Goal: Find specific page/section: Find specific page/section

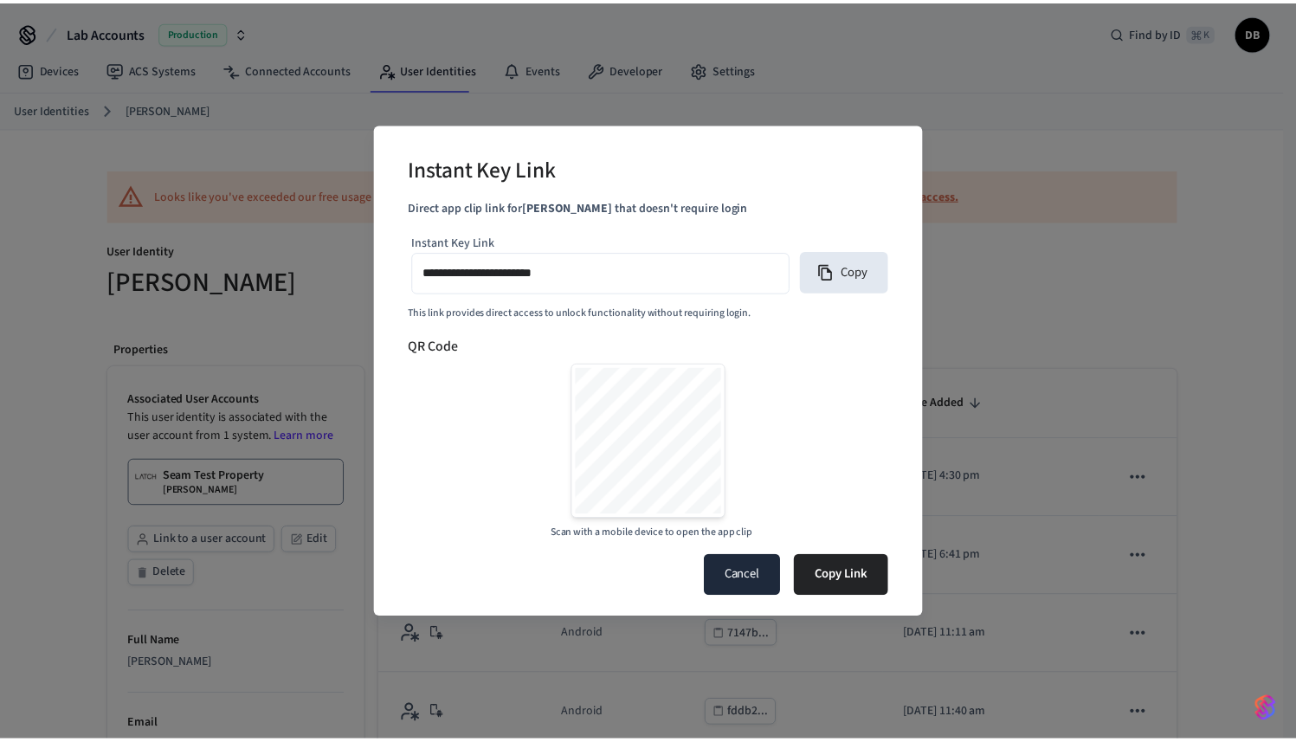
scroll to position [553, 0]
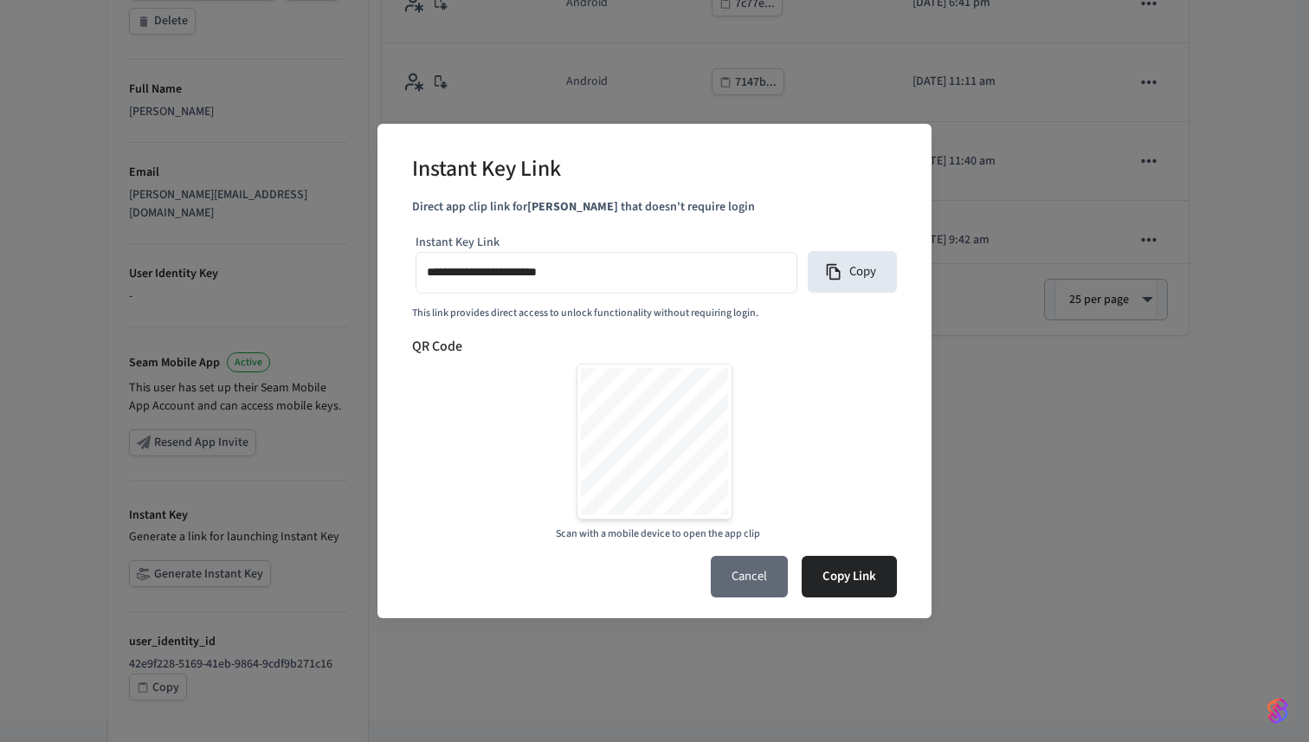
click at [750, 577] on button "Cancel" at bounding box center [749, 577] width 77 height 42
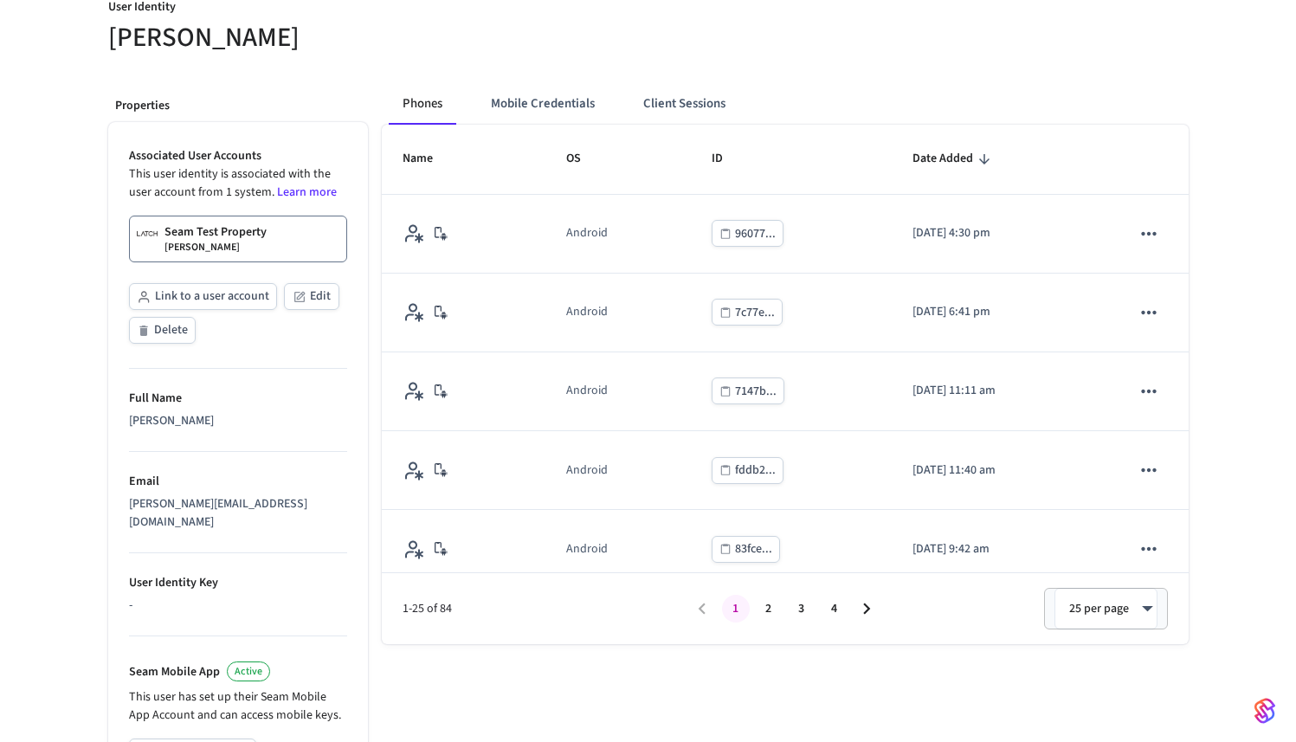
scroll to position [0, 0]
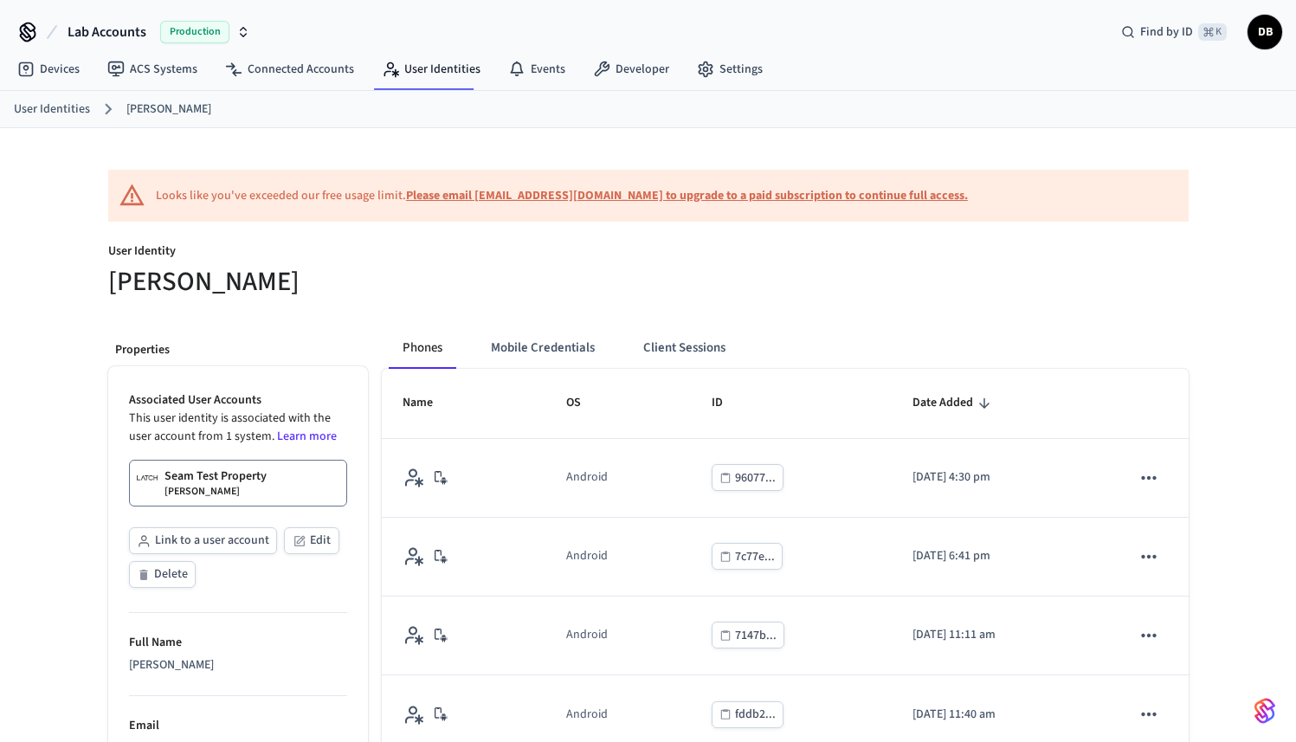
click at [157, 21] on button "Lab Accounts Production" at bounding box center [158, 32] width 193 height 36
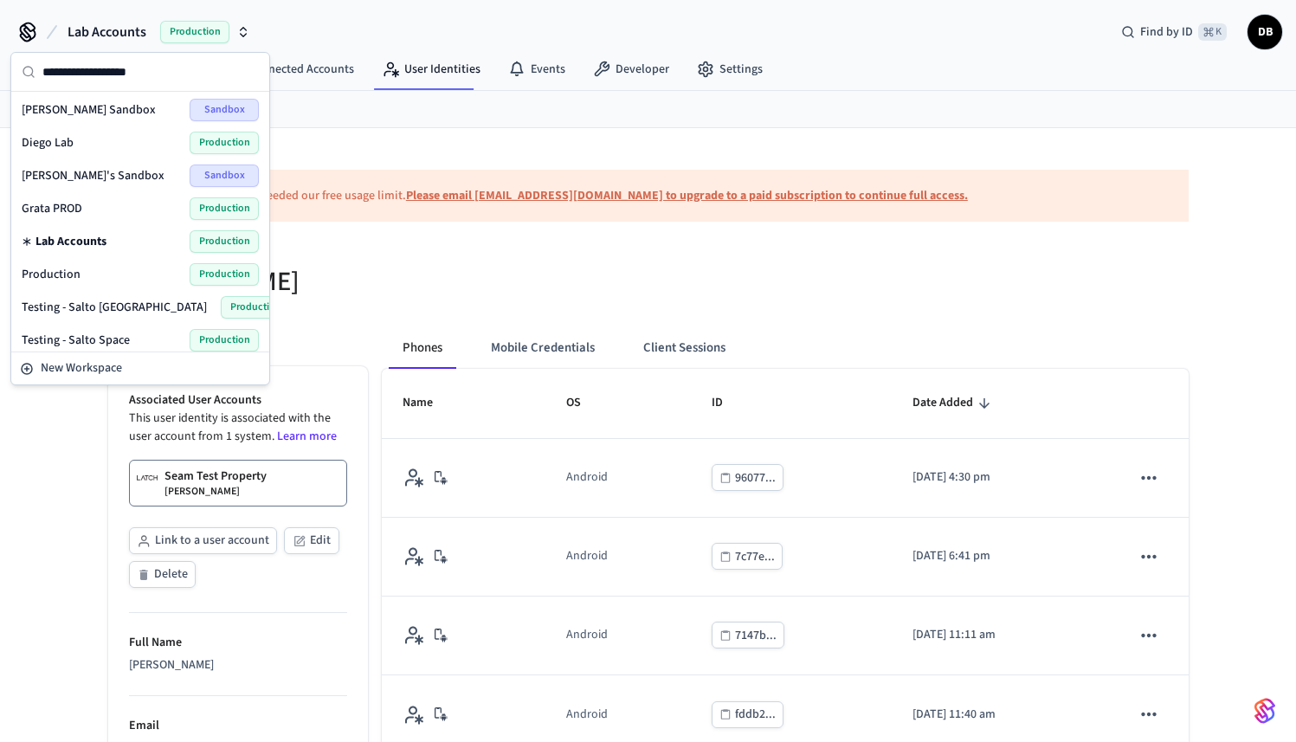
scroll to position [3, 0]
click at [93, 274] on div "Production Production" at bounding box center [140, 272] width 237 height 23
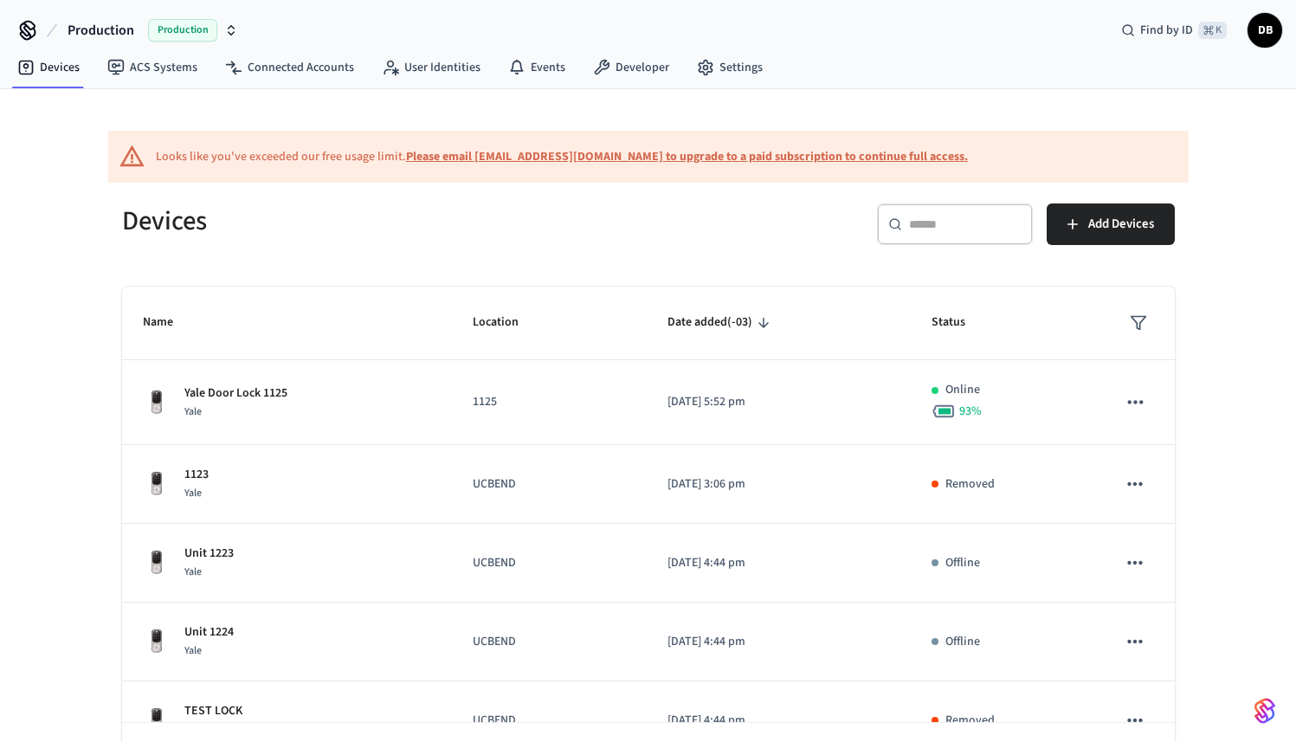
scroll to position [3, 0]
click at [426, 74] on link "User Identities" at bounding box center [431, 65] width 126 height 31
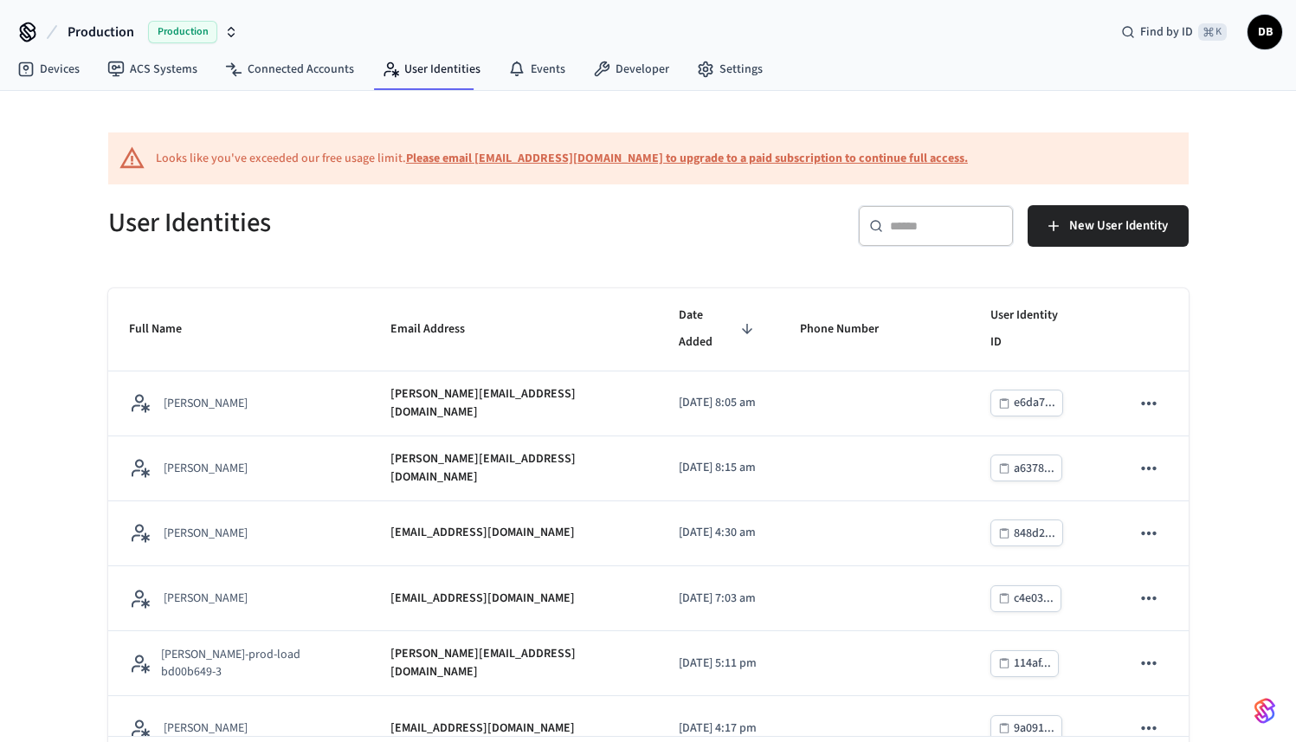
click at [926, 227] on input "text" at bounding box center [946, 225] width 113 height 17
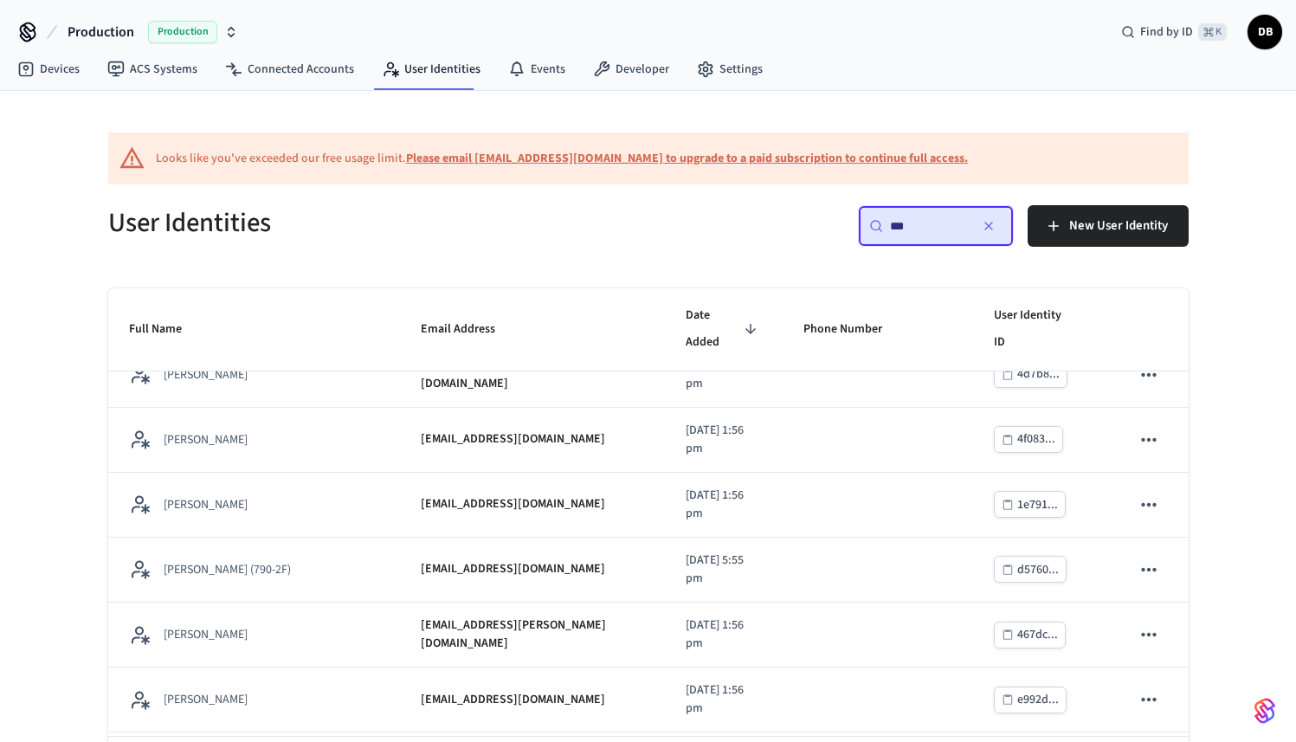
scroll to position [1234, 0]
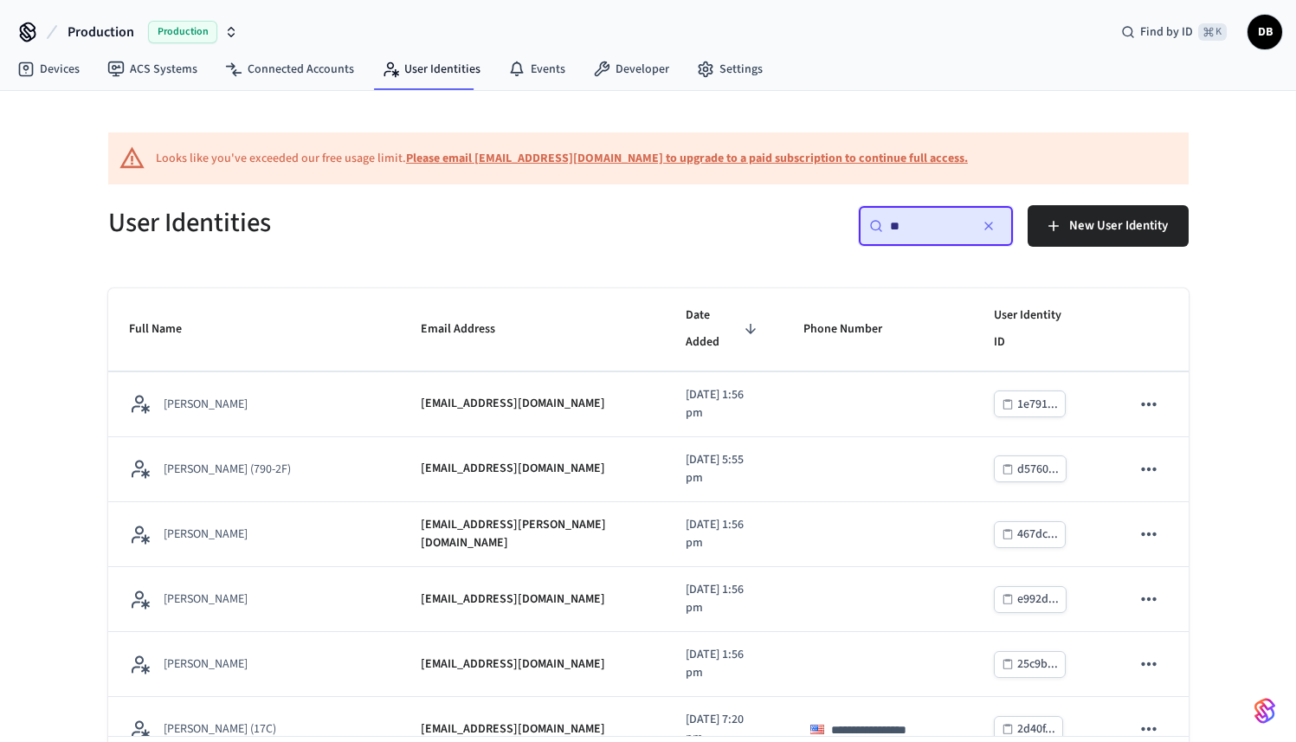
type input "*"
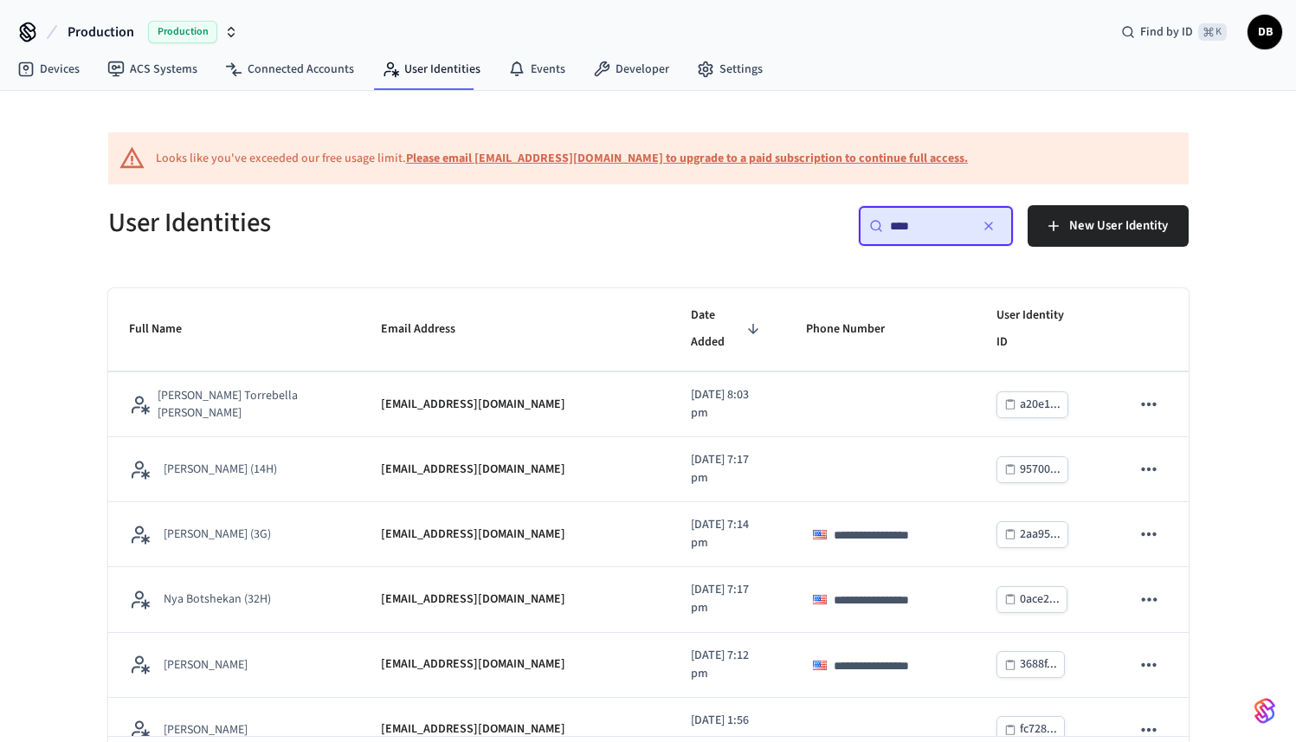
scroll to position [0, 0]
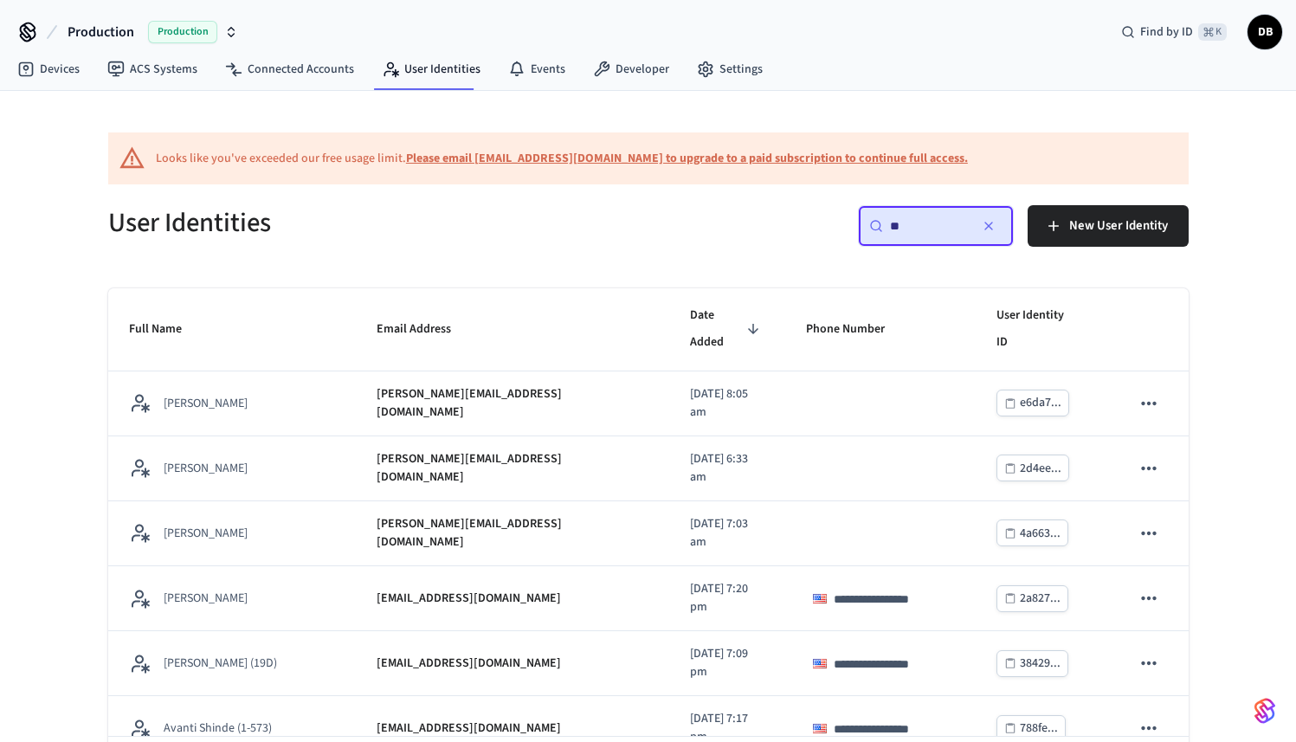
type input "*"
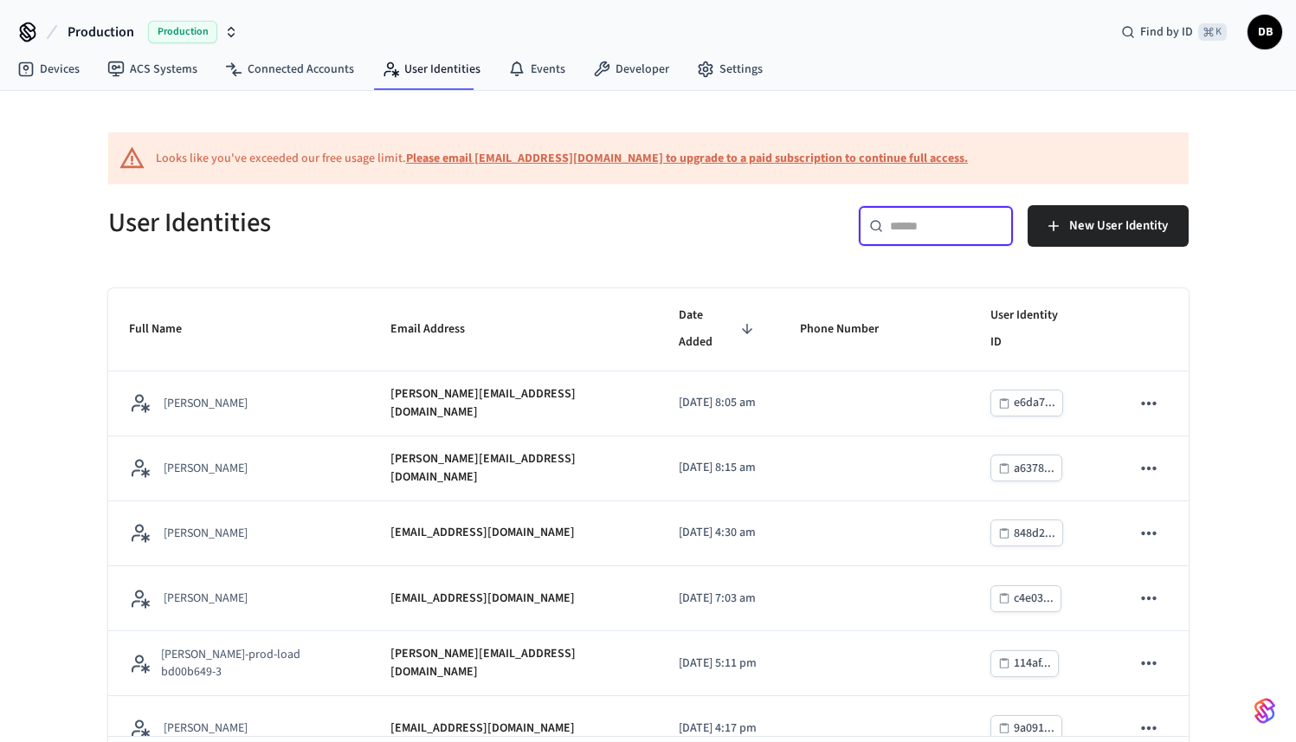
type input "*"
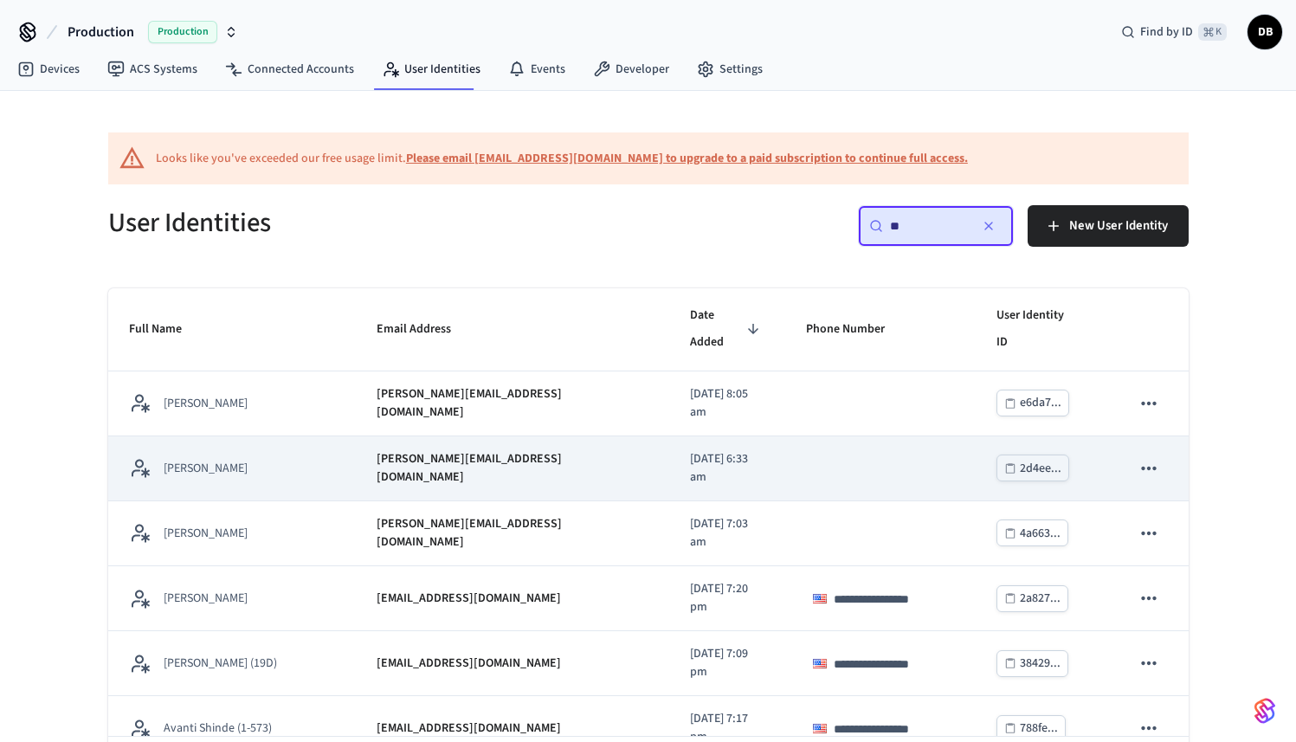
type input "**"
click at [285, 457] on div "[PERSON_NAME]" at bounding box center [232, 468] width 207 height 22
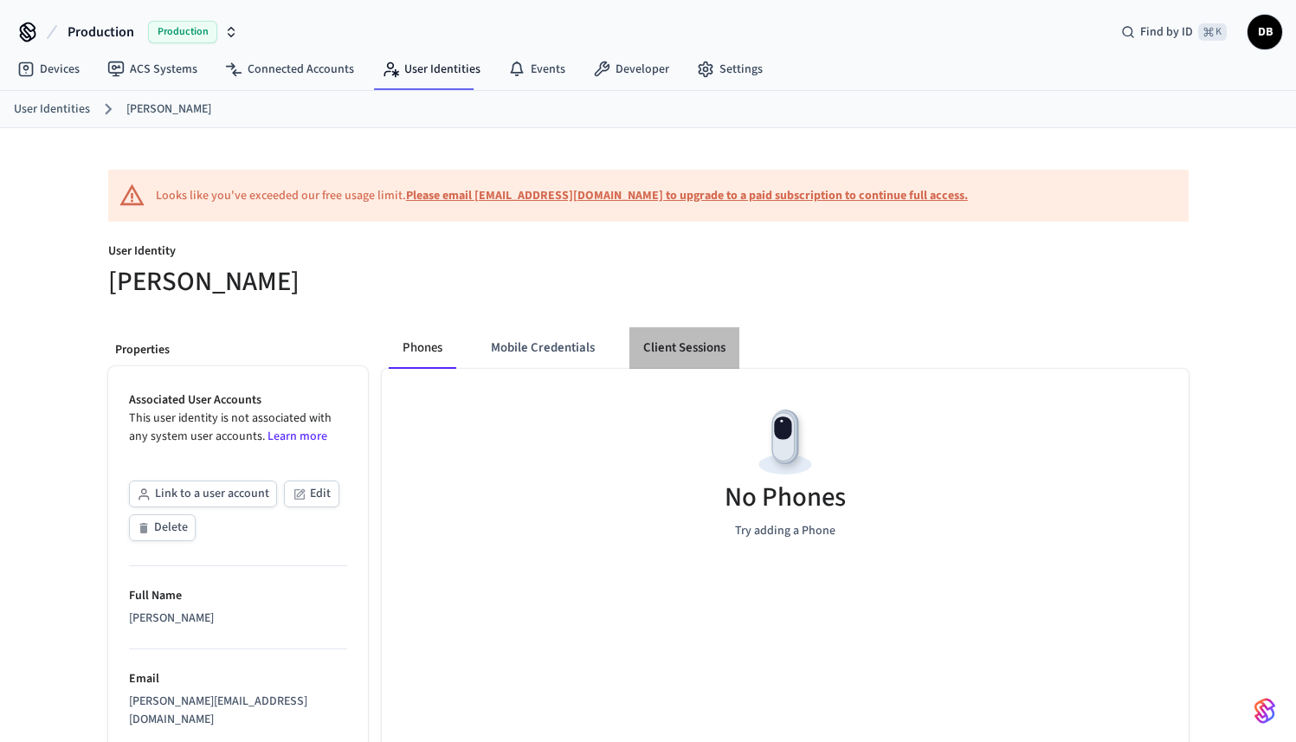
click at [687, 353] on button "Client Sessions" at bounding box center [684, 348] width 110 height 42
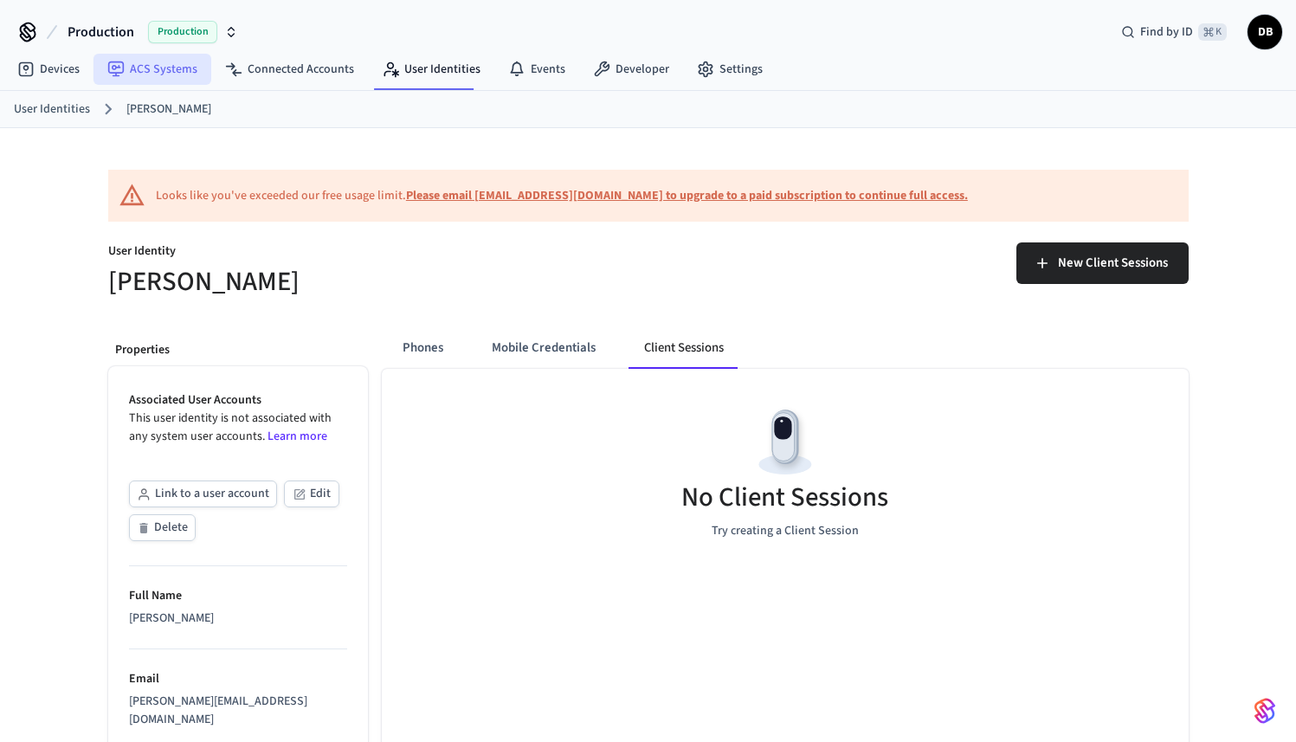
click at [189, 78] on link "ACS Systems" at bounding box center [152, 69] width 118 height 31
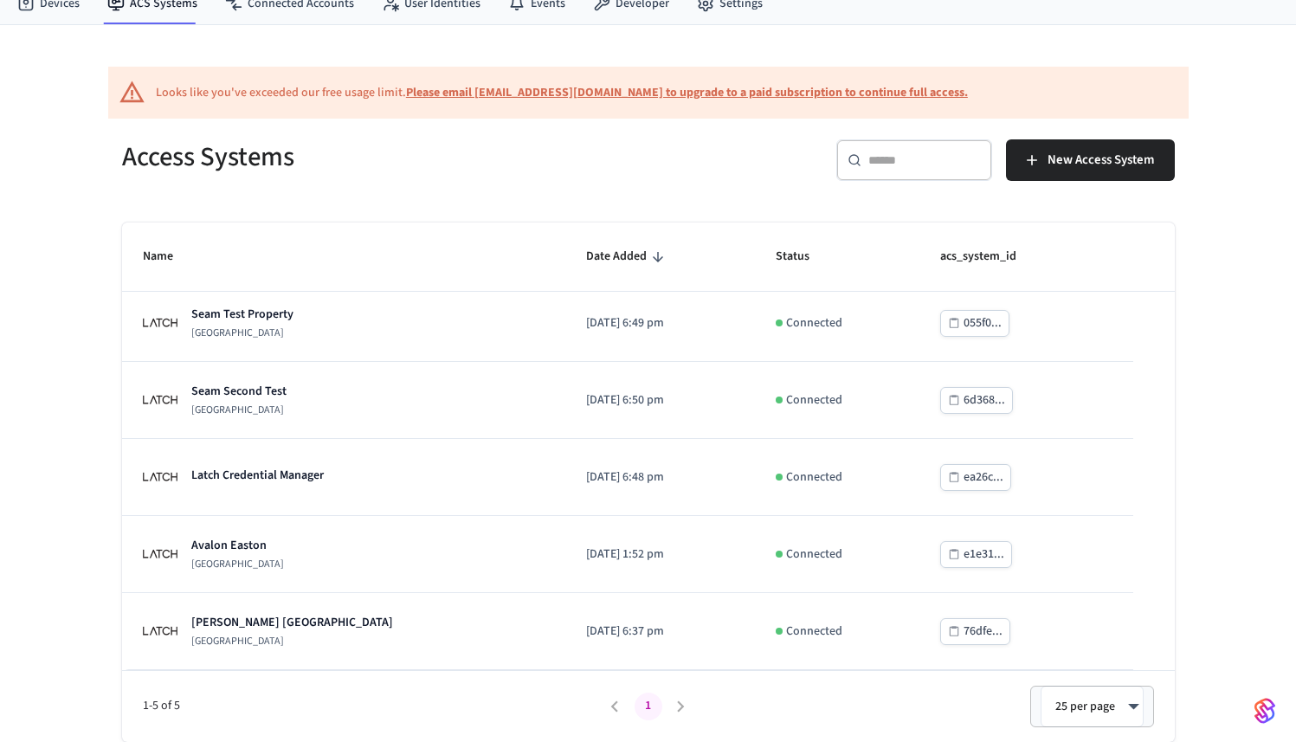
scroll to position [8, 0]
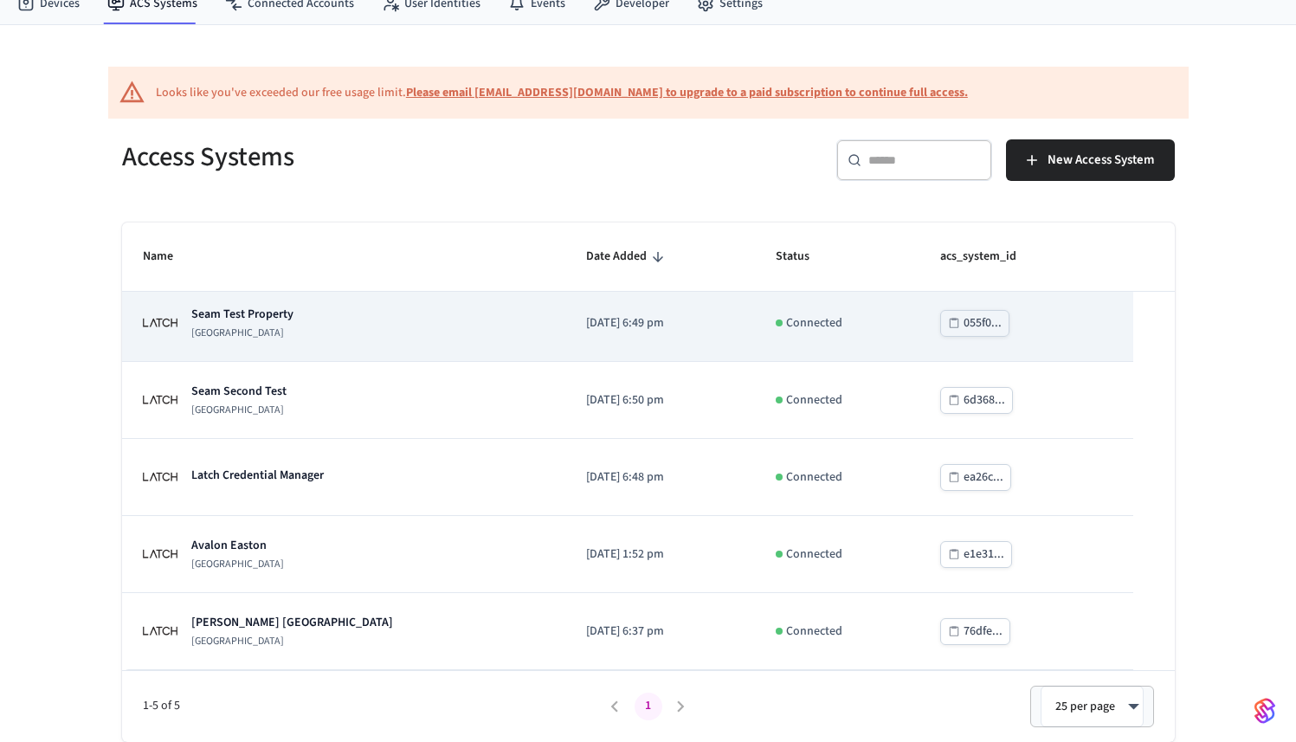
click at [250, 304] on td "Seam Test Property [GEOGRAPHIC_DATA]" at bounding box center [344, 323] width 444 height 77
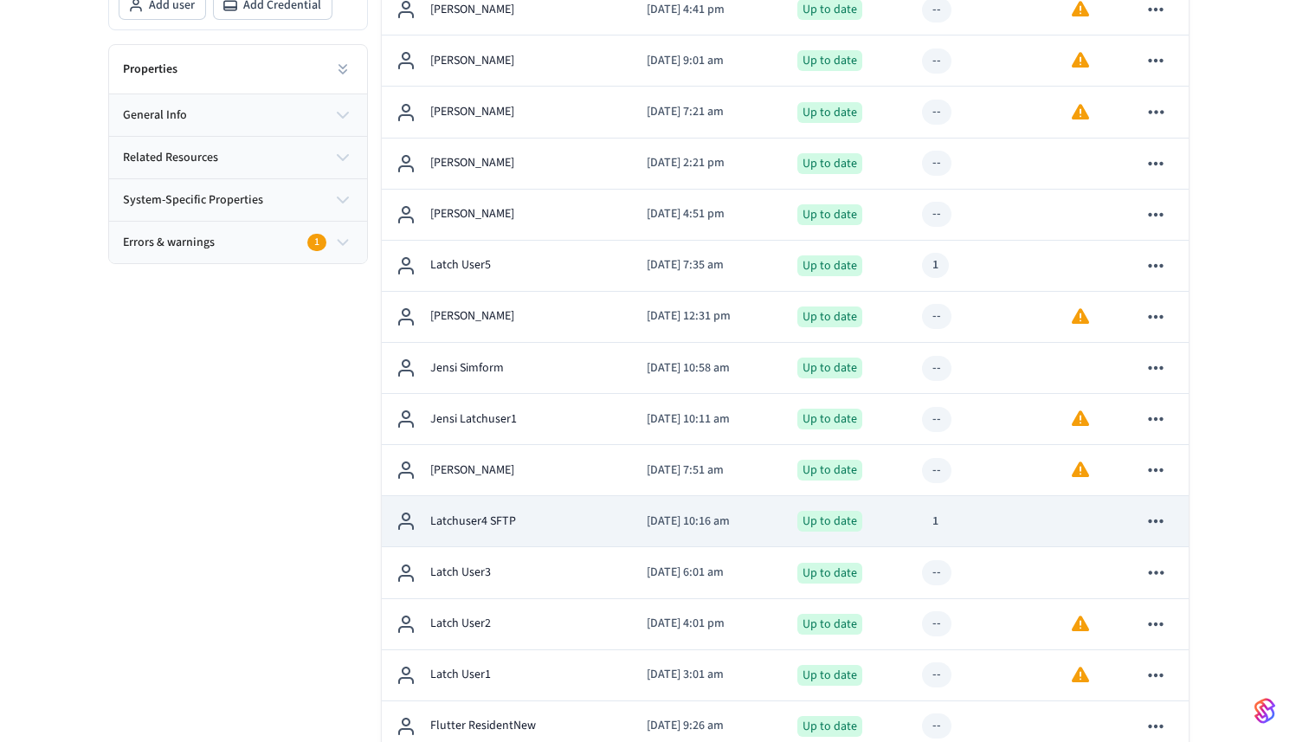
scroll to position [318, 0]
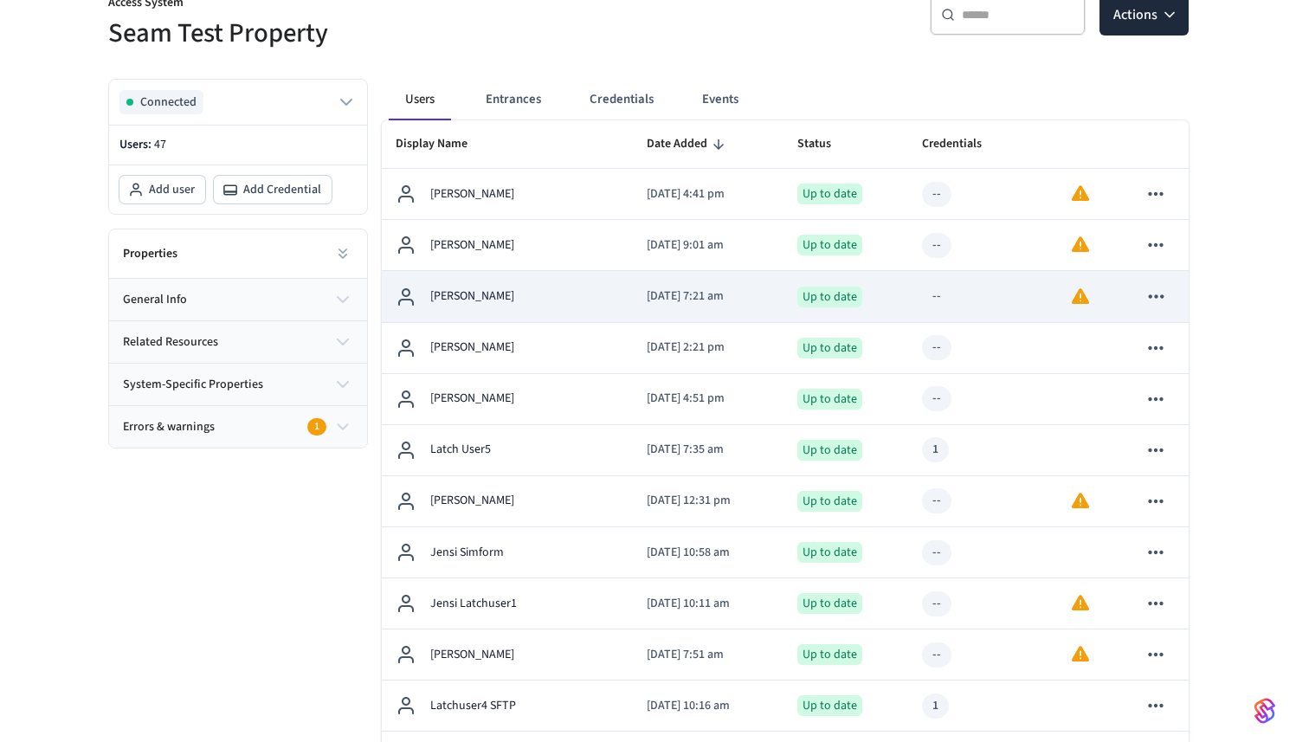
click at [514, 299] on p "[PERSON_NAME]" at bounding box center [472, 296] width 84 height 18
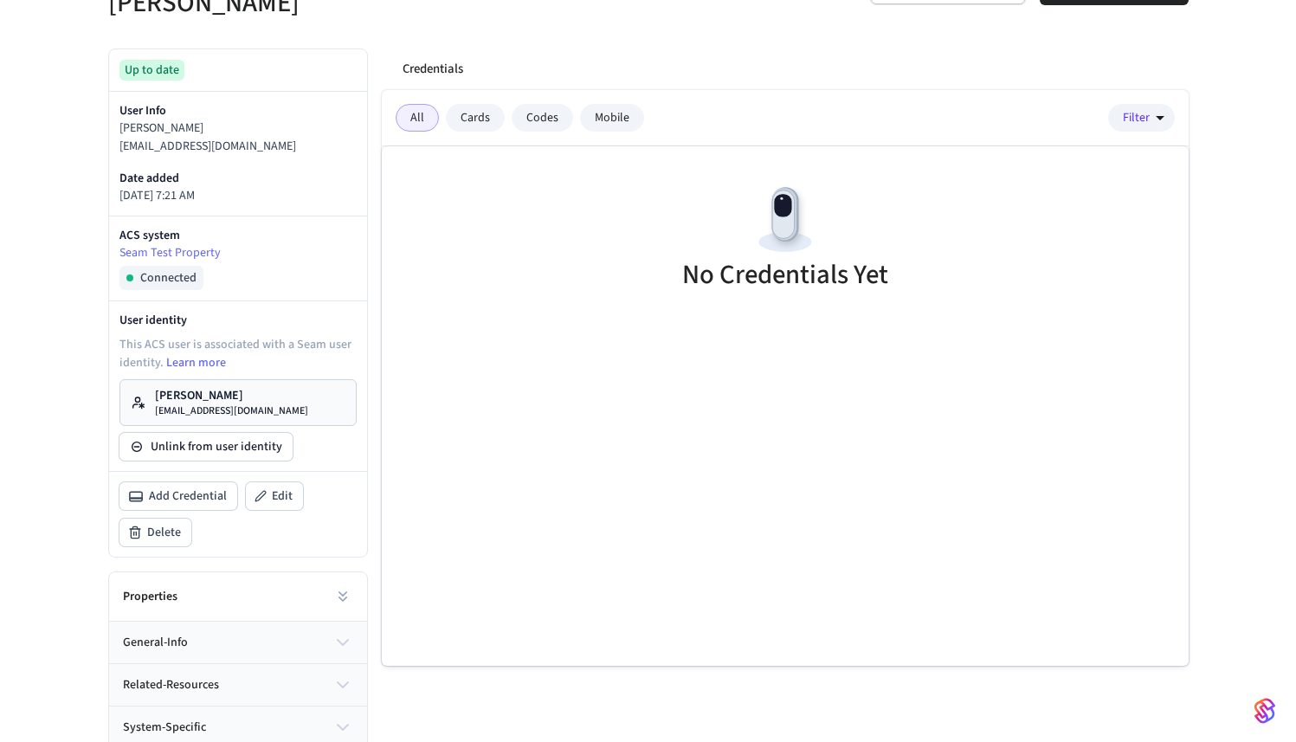
scroll to position [397, 0]
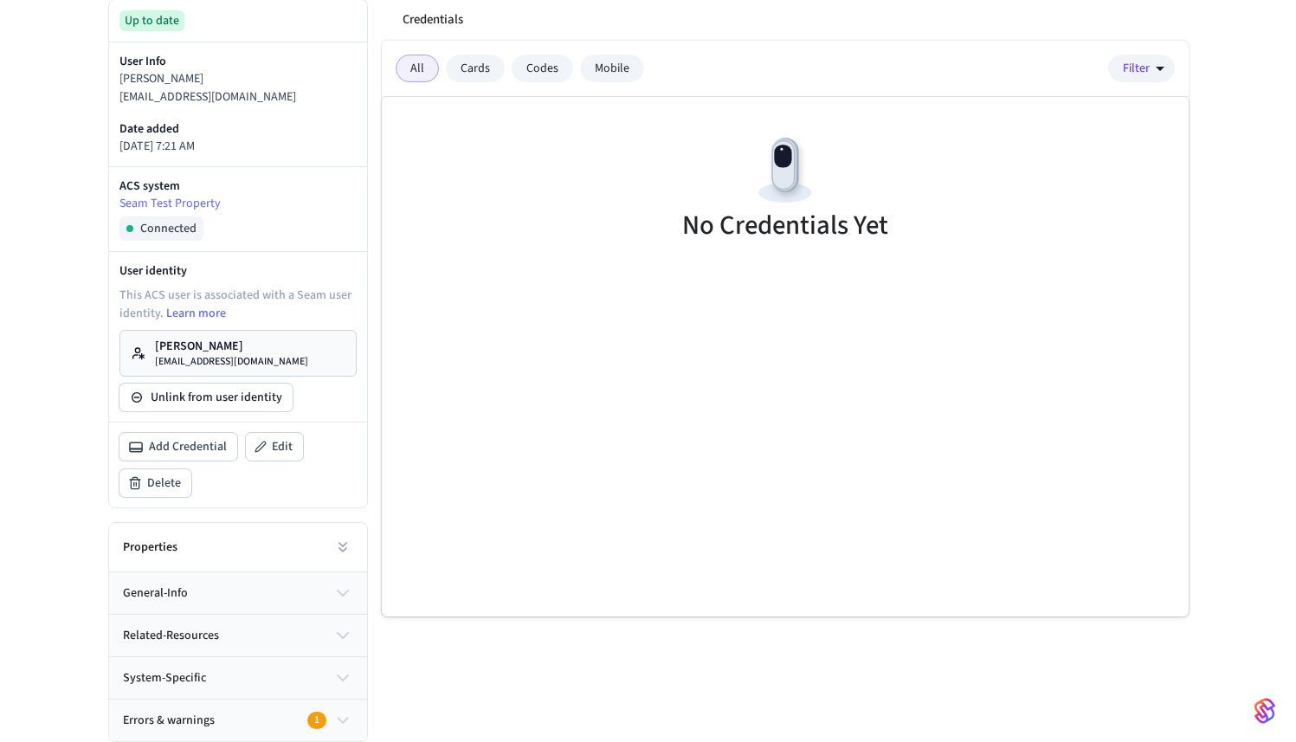
click at [325, 349] on link "[PERSON_NAME] [EMAIL_ADDRESS][DOMAIN_NAME]" at bounding box center [237, 353] width 237 height 47
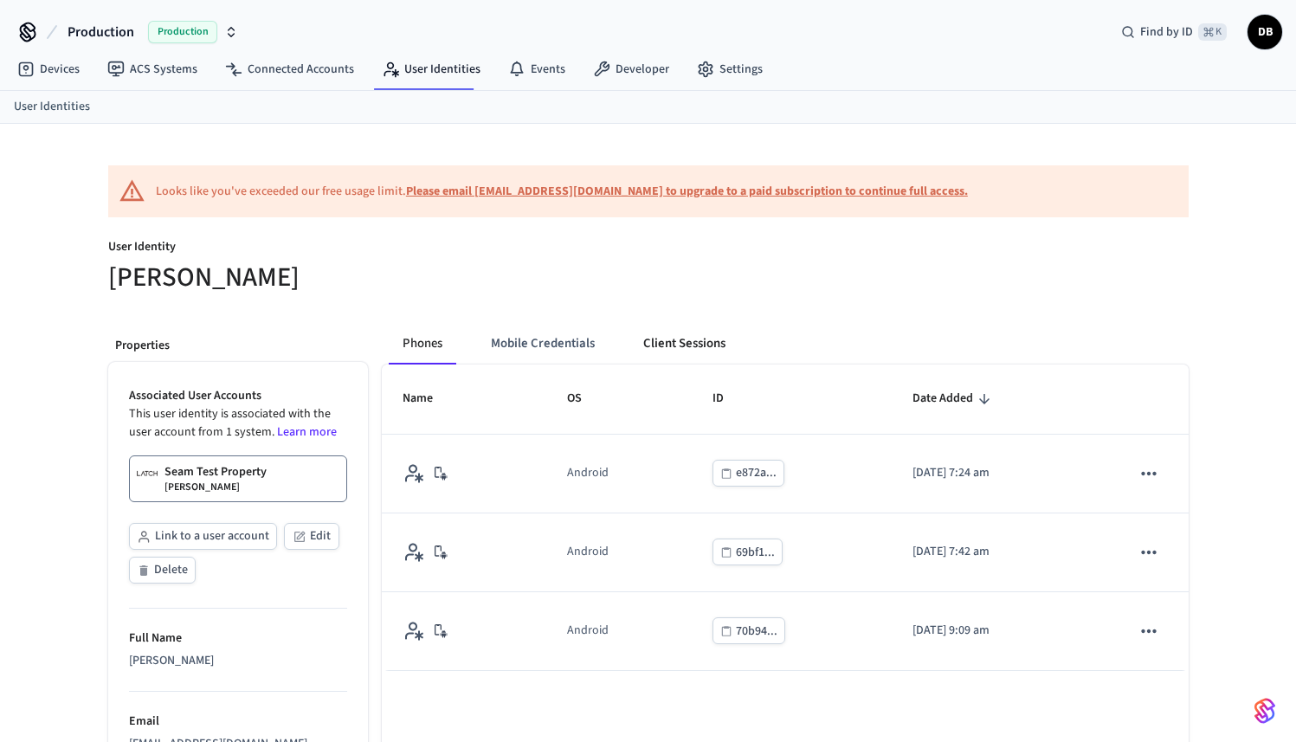
click at [687, 338] on button "Client Sessions" at bounding box center [684, 344] width 110 height 42
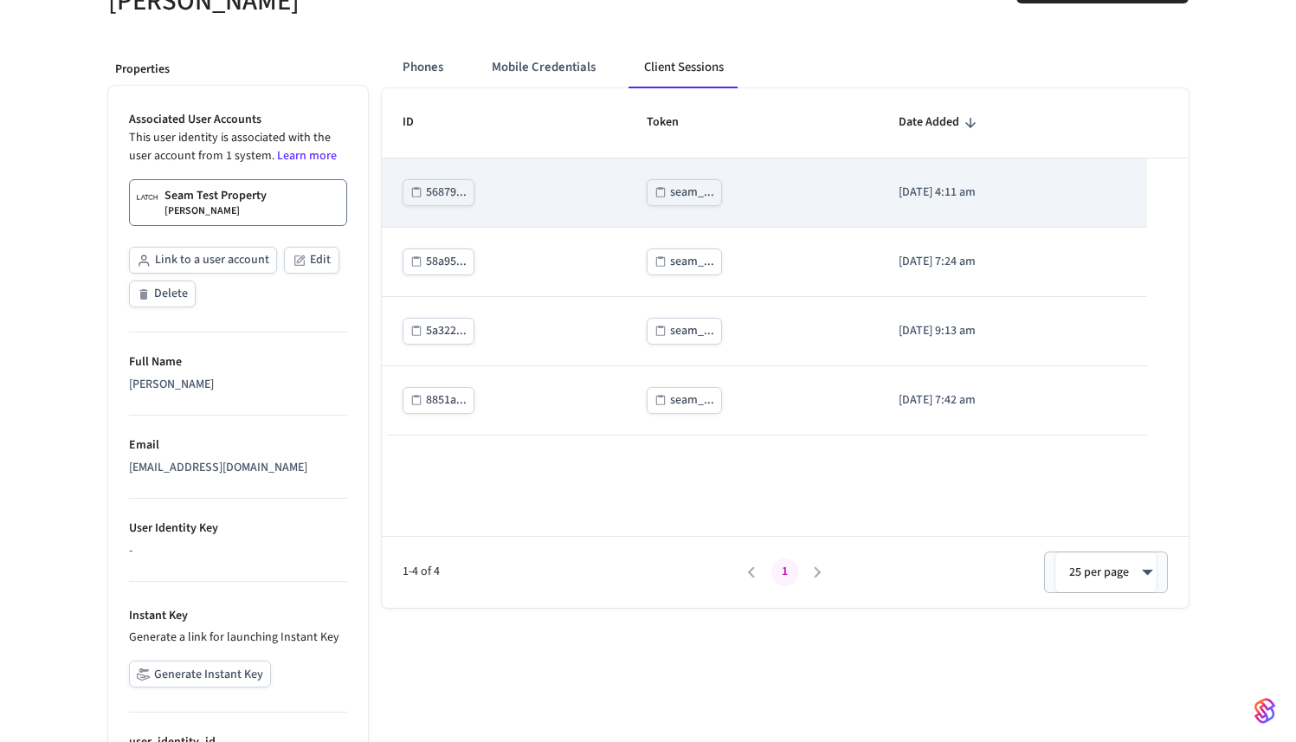
scroll to position [276, 0]
click at [670, 190] on div "seam_..." at bounding box center [692, 193] width 44 height 22
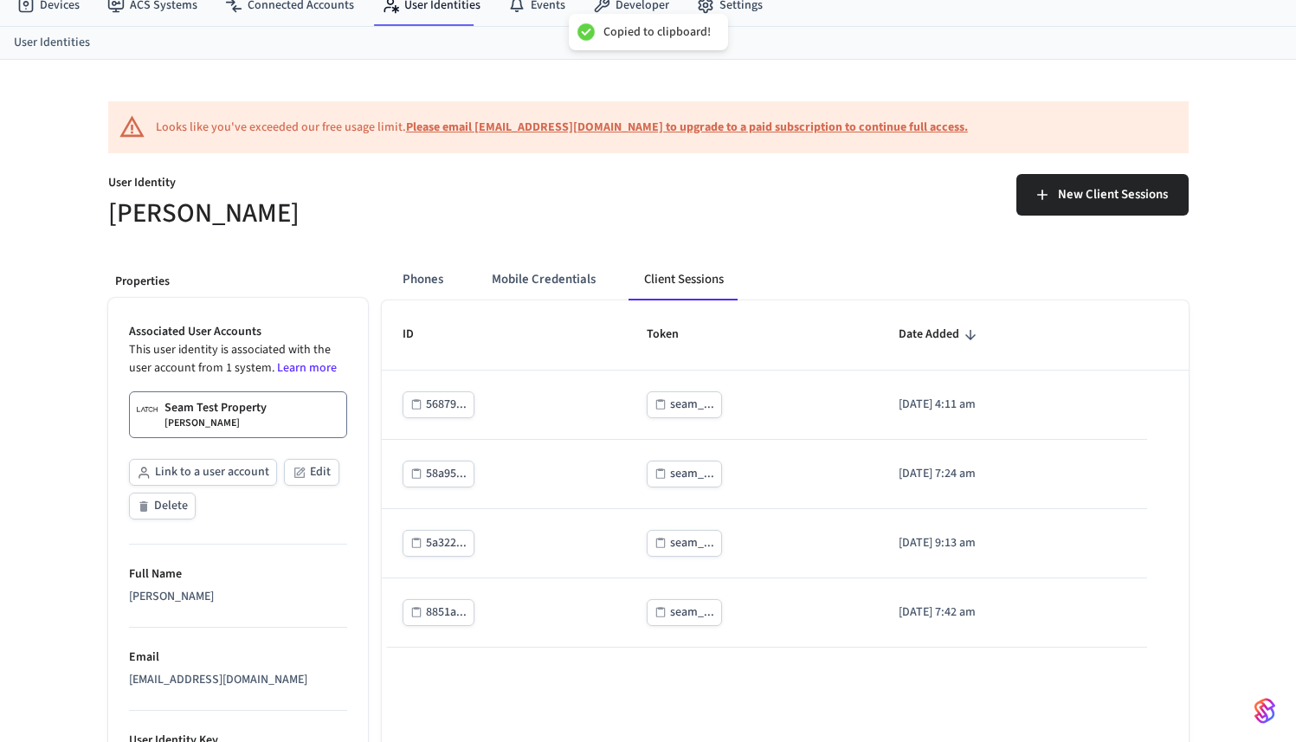
scroll to position [63, 0]
